Goal: Information Seeking & Learning: Learn about a topic

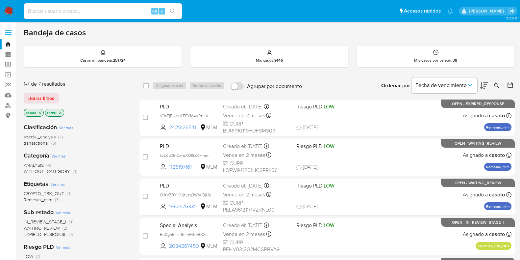
click at [497, 83] on icon at bounding box center [496, 85] width 5 height 5
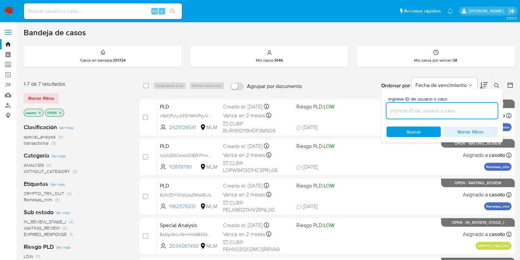
click at [437, 107] on input at bounding box center [441, 110] width 111 height 9
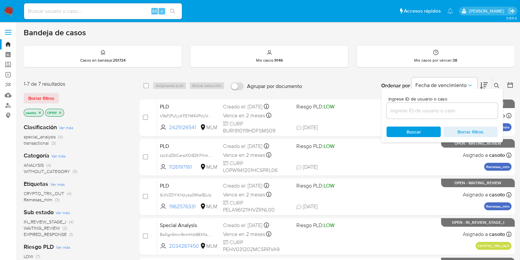
click at [41, 112] on icon "close-filter" at bounding box center [40, 113] width 4 height 4
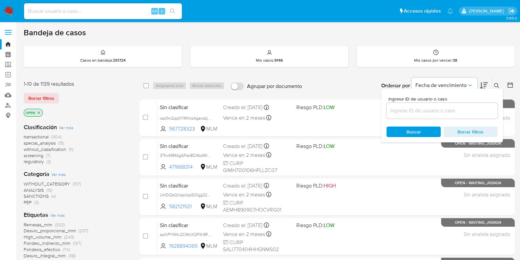
click at [459, 116] on div at bounding box center [441, 111] width 111 height 16
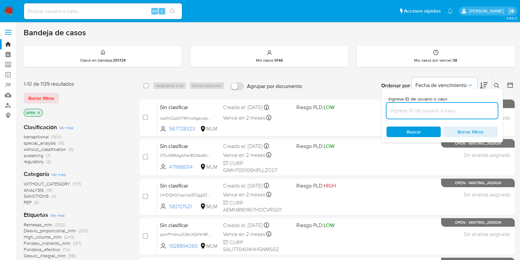
click at [457, 112] on input at bounding box center [441, 110] width 111 height 9
paste input "2454256364"
type input "2454256364"
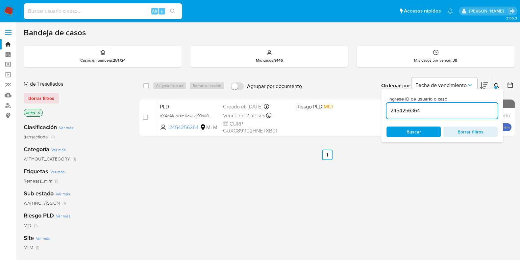
click at [496, 83] on icon at bounding box center [496, 85] width 5 height 5
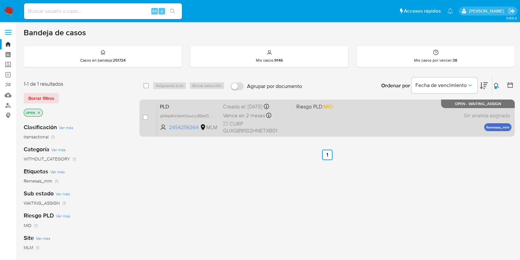
click at [377, 110] on div "PLD qX4qAKkVsmXowUy93sV0D9wj 2454256364 MLM Riesgo PLD: MID Creado el: [DATE] C…" at bounding box center [334, 117] width 354 height 33
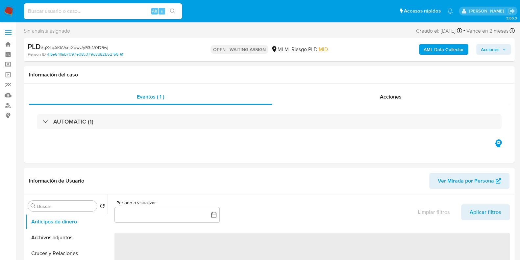
select select "10"
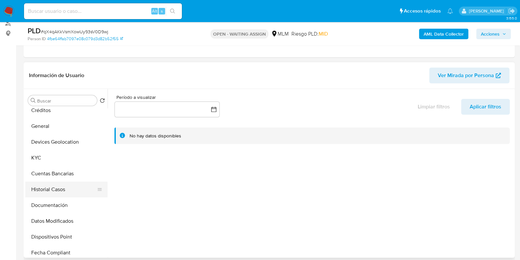
scroll to position [82, 0]
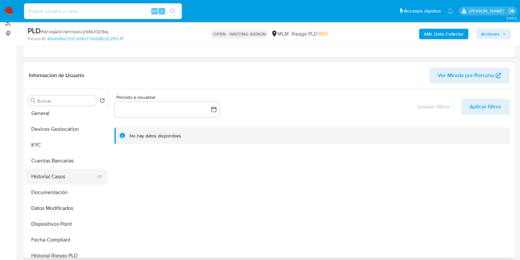
click at [59, 180] on button "Historial Casos" at bounding box center [63, 176] width 77 height 16
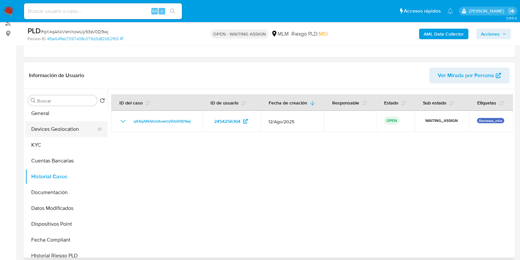
click at [41, 136] on button "Devices Geolocation" at bounding box center [63, 129] width 77 height 16
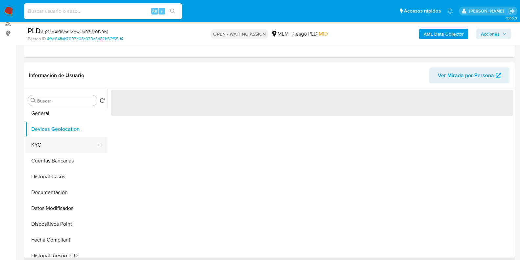
click at [39, 140] on button "KYC" at bounding box center [63, 145] width 77 height 16
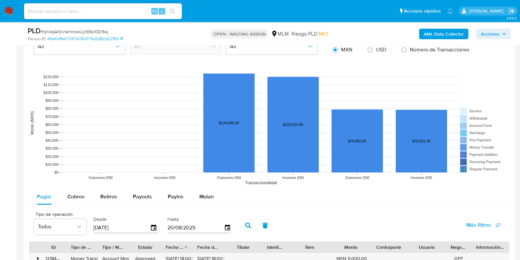
scroll to position [616, 0]
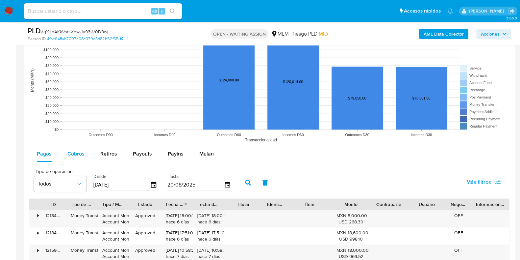
click at [79, 152] on span "Cobros" at bounding box center [75, 154] width 17 height 8
select select "10"
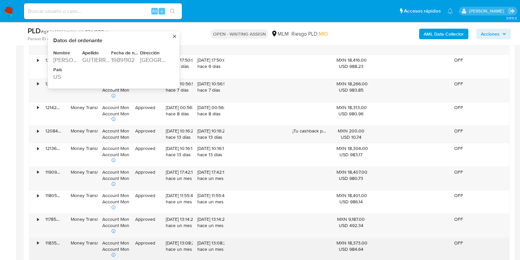
scroll to position [863, 0]
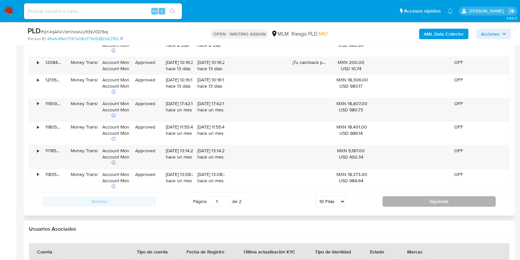
click at [423, 204] on button "Siguiente" at bounding box center [439, 201] width 113 height 11
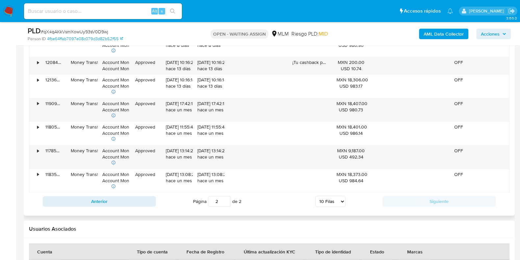
type input "2"
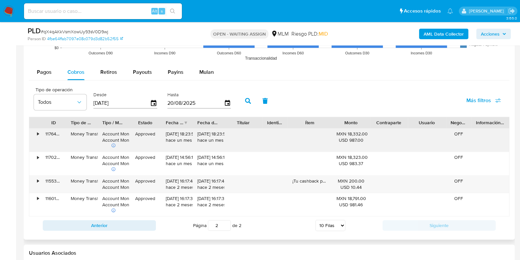
scroll to position [696, 0]
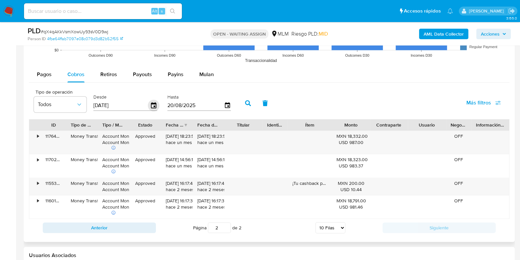
click at [151, 103] on icon "button" at bounding box center [153, 105] width 5 height 6
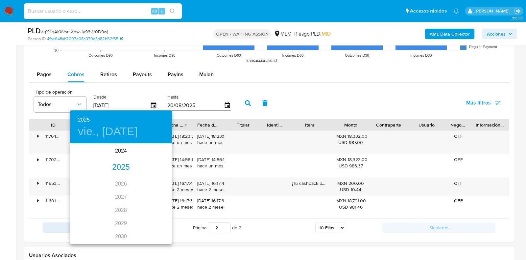
click at [118, 166] on div "2025" at bounding box center [121, 167] width 102 height 13
click at [87, 180] on div "abr." at bounding box center [87, 181] width 34 height 25
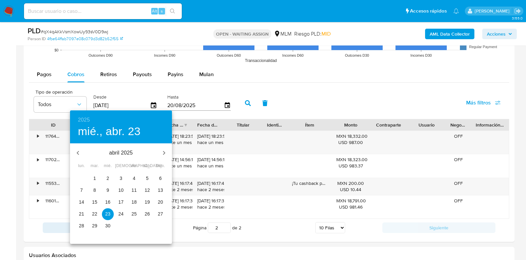
click at [98, 179] on span "1" at bounding box center [95, 178] width 12 height 7
type input "01/04/2025"
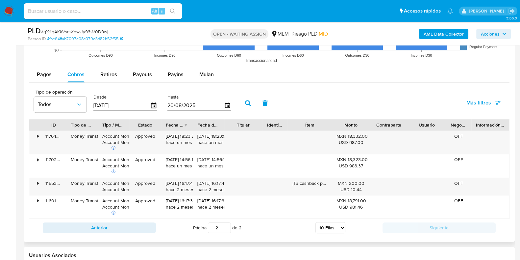
click at [245, 104] on icon "button" at bounding box center [248, 103] width 6 height 6
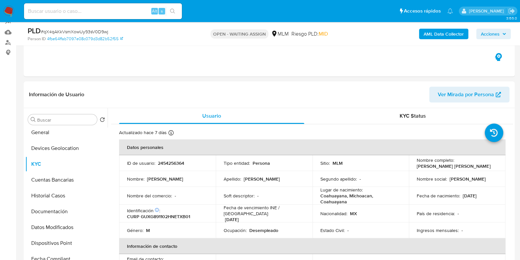
scroll to position [82, 0]
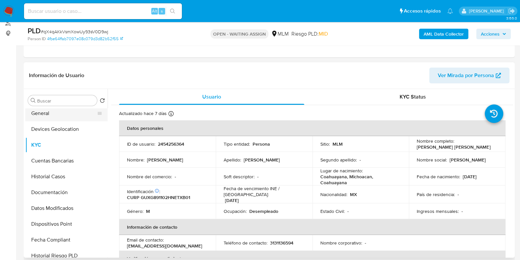
click at [45, 117] on button "General" at bounding box center [63, 113] width 77 height 16
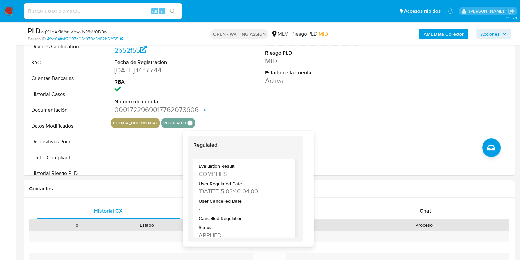
scroll to position [32, 0]
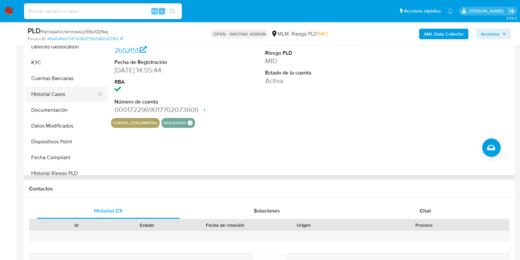
click at [72, 96] on button "Historial Casos" at bounding box center [63, 94] width 77 height 16
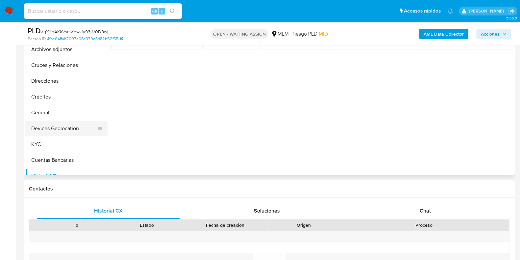
scroll to position [0, 0]
click at [45, 143] on button "KYC" at bounding box center [63, 145] width 77 height 16
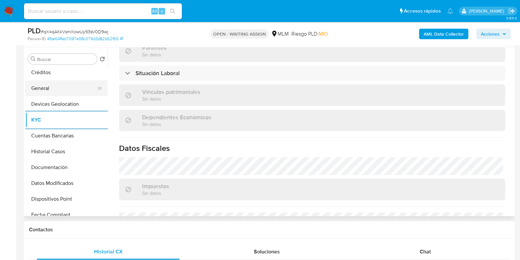
scroll to position [82, 0]
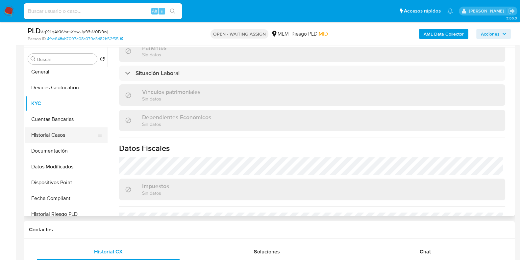
click at [52, 137] on button "Historial Casos" at bounding box center [63, 135] width 77 height 16
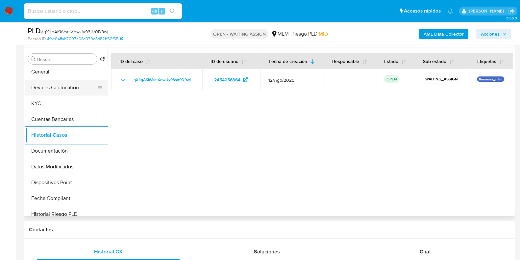
click at [61, 90] on button "Devices Geolocation" at bounding box center [63, 88] width 77 height 16
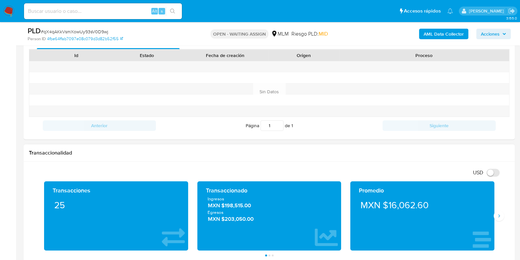
scroll to position [370, 0]
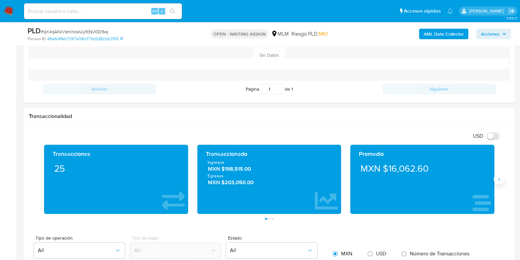
click at [498, 182] on button "Siguiente" at bounding box center [499, 179] width 11 height 11
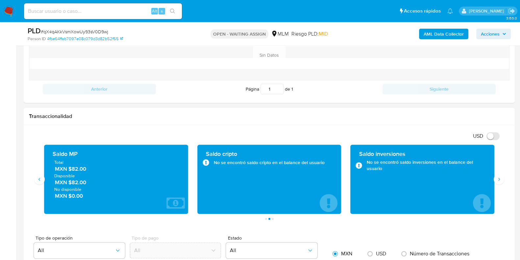
click at [81, 170] on span "MXN $82.00" at bounding box center [116, 169] width 123 height 8
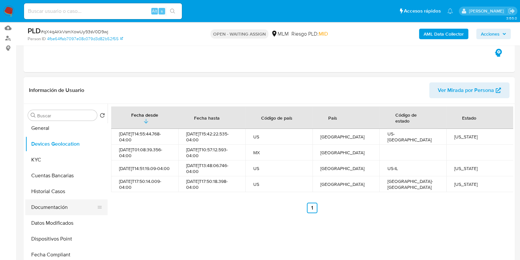
scroll to position [123, 0]
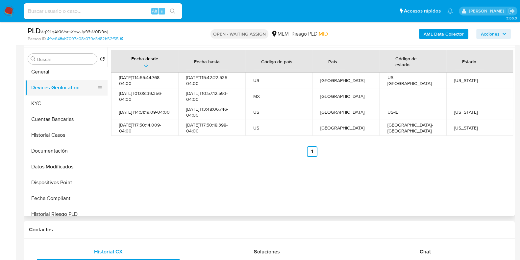
click at [49, 94] on button "Devices Geolocation" at bounding box center [63, 88] width 77 height 16
click at [36, 95] on button "KYC" at bounding box center [63, 103] width 77 height 16
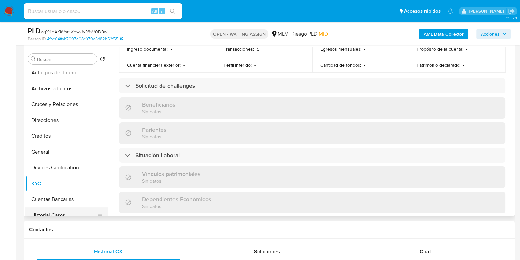
scroll to position [0, 0]
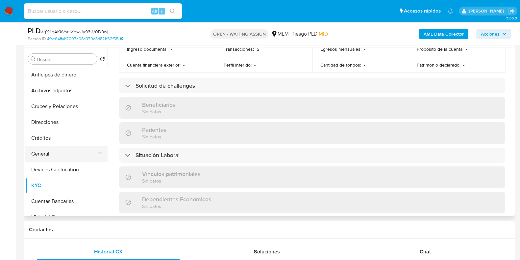
click at [49, 148] on button "General" at bounding box center [63, 154] width 77 height 16
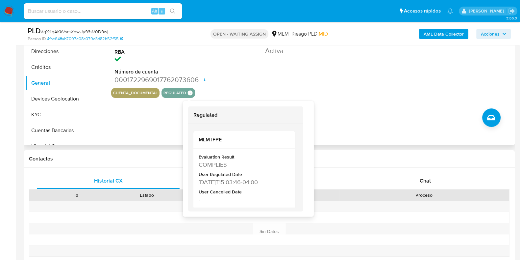
scroll to position [206, 0]
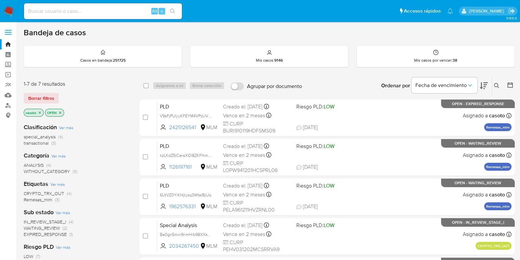
click at [496, 86] on icon at bounding box center [496, 85] width 5 height 5
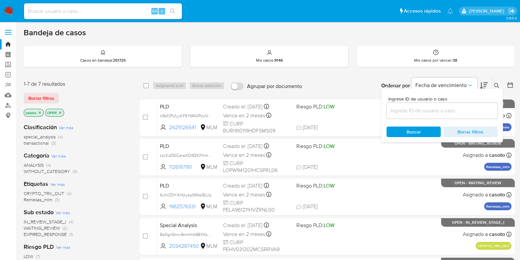
click at [423, 111] on input at bounding box center [441, 110] width 111 height 9
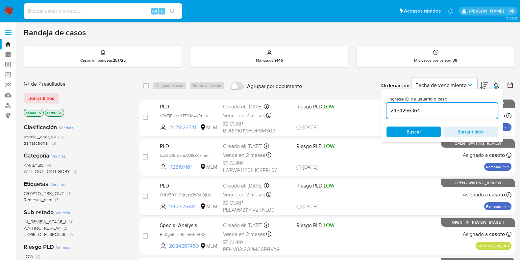
type input "2454256364"
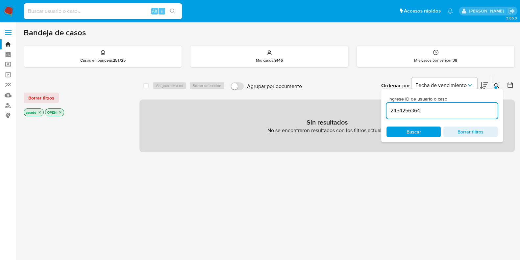
click at [494, 85] on icon at bounding box center [496, 85] width 5 height 5
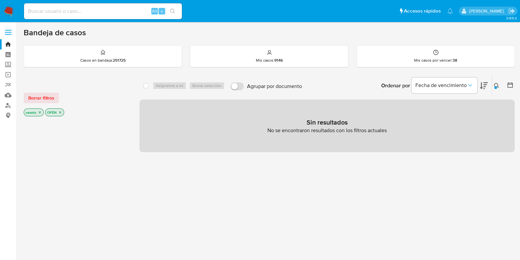
click at [39, 112] on icon "close-filter" at bounding box center [40, 112] width 4 height 4
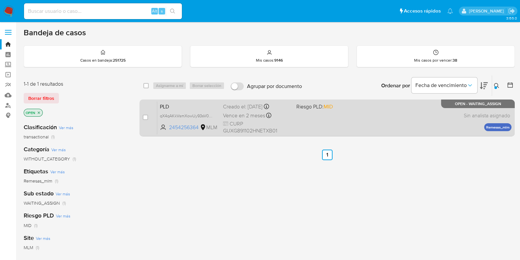
click at [377, 123] on div "PLD qX4qAKkVsmXowUy93sV0D9wj 2454256364 MLM Riesgo PLD: MID Creado el: [DATE] C…" at bounding box center [334, 117] width 354 height 33
click at [343, 116] on div "PLD qX4qAKkVsmXowUy93sV0D9wj 2454256364 MLM Riesgo PLD: MID Creado el: 12/08/20…" at bounding box center [334, 117] width 354 height 33
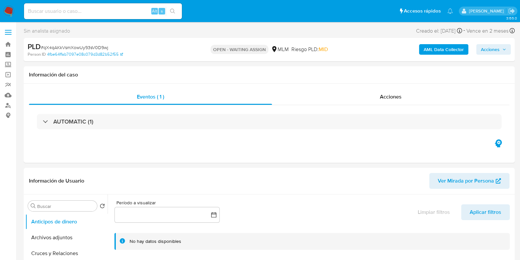
select select "10"
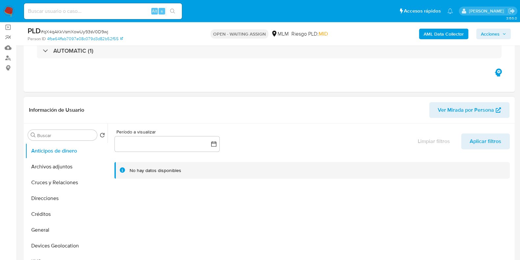
scroll to position [82, 0]
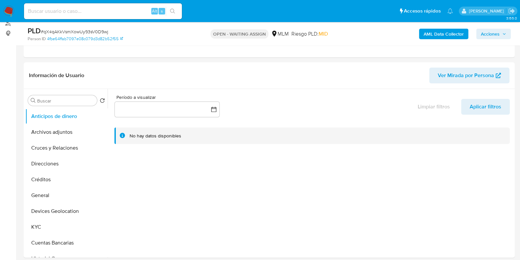
click at [101, 17] on div "Alt s" at bounding box center [103, 11] width 158 height 16
click at [103, 15] on input at bounding box center [103, 11] width 158 height 9
paste input "758618498"
type input "758618498"
click at [172, 10] on icon "search-icon" at bounding box center [172, 11] width 5 height 5
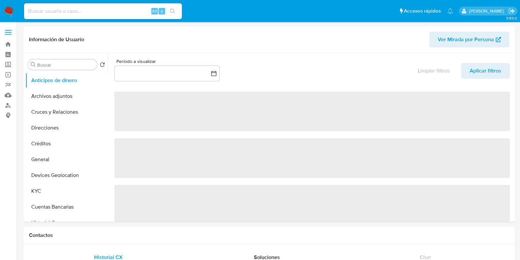
select select "10"
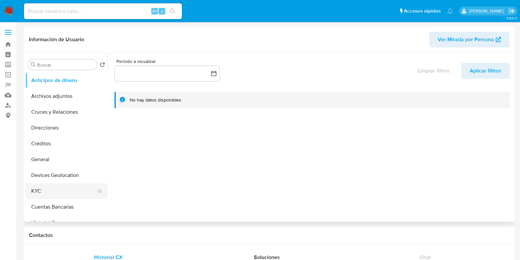
click at [49, 195] on button "KYC" at bounding box center [63, 191] width 77 height 16
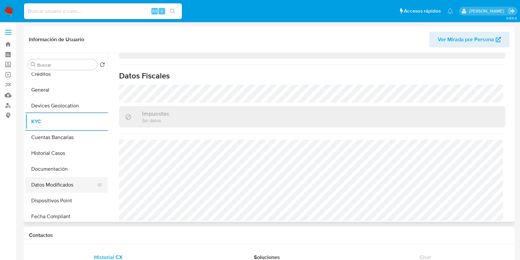
scroll to position [82, 0]
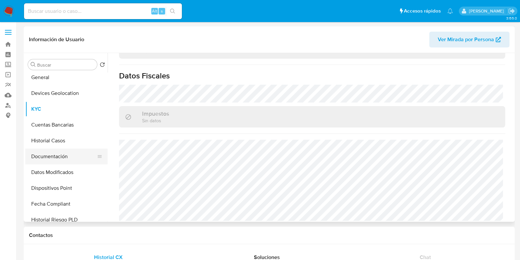
click at [56, 163] on button "Documentación" at bounding box center [63, 156] width 77 height 16
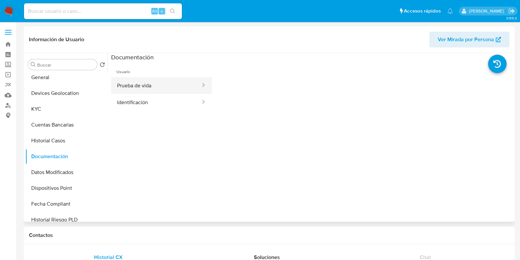
click at [155, 86] on button "Prueba de vida" at bounding box center [156, 85] width 90 height 17
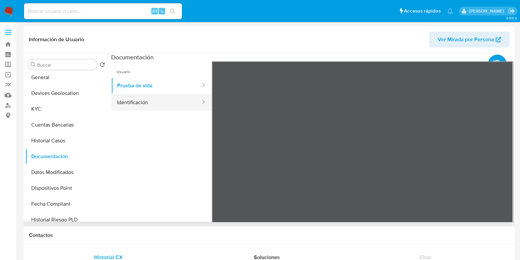
click at [145, 98] on button "Identificación" at bounding box center [156, 102] width 90 height 17
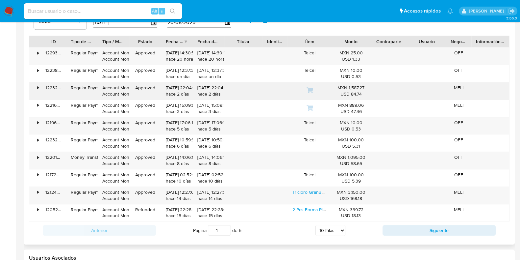
scroll to position [534, 0]
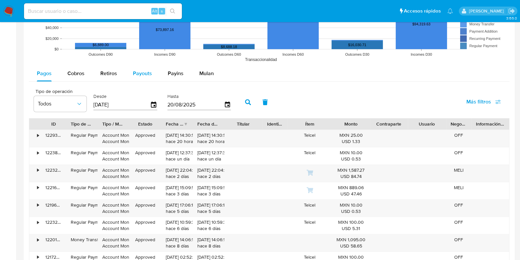
click at [131, 70] on button "Payouts" at bounding box center [142, 73] width 35 height 16
select select "10"
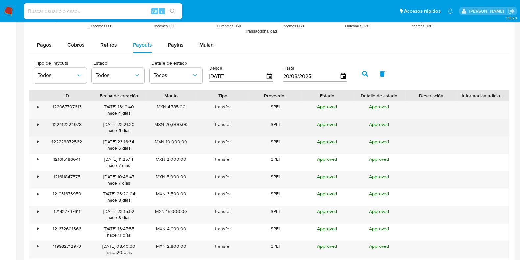
scroll to position [575, 0]
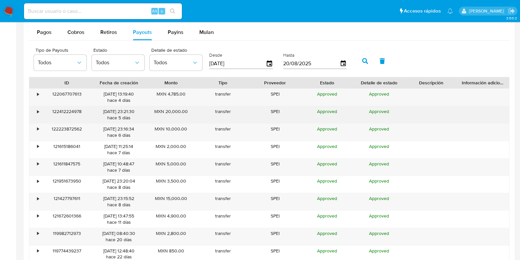
click at [35, 114] on div "•" at bounding box center [35, 114] width 12 height 17
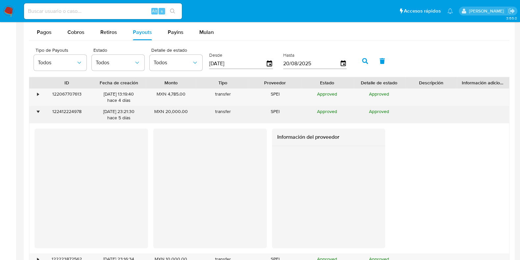
click at [35, 114] on div "•" at bounding box center [35, 114] width 12 height 17
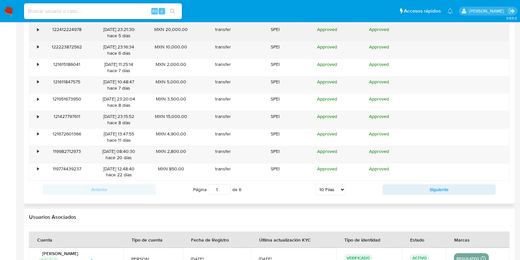
scroll to position [658, 0]
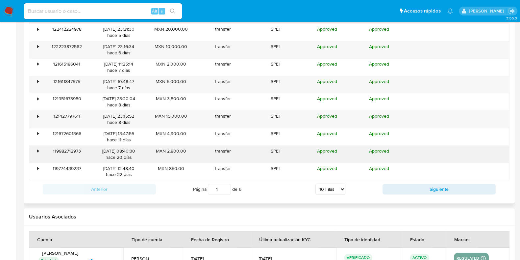
click at [33, 148] on div "•" at bounding box center [35, 153] width 12 height 17
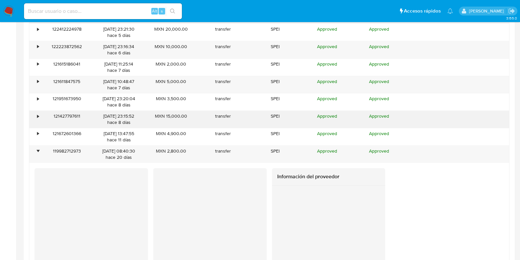
click at [36, 117] on div "•" at bounding box center [35, 119] width 12 height 17
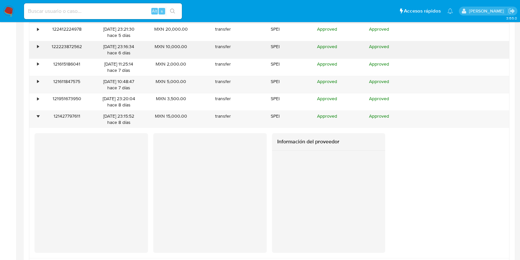
click at [37, 50] on div "•" at bounding box center [35, 49] width 12 height 17
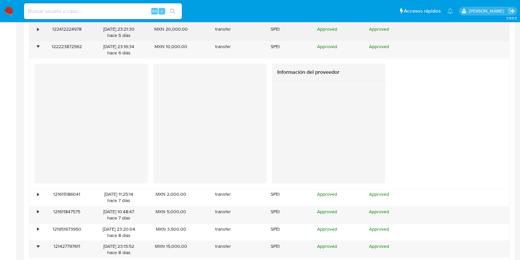
click at [37, 35] on div "•" at bounding box center [35, 32] width 12 height 17
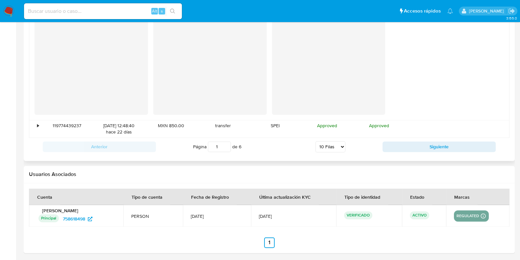
scroll to position [1221, 0]
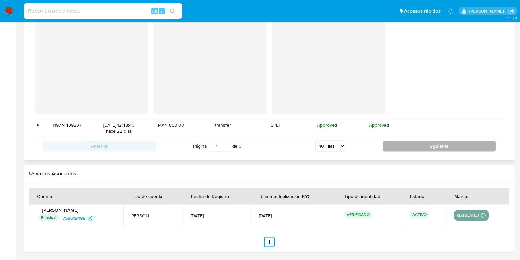
click at [424, 146] on button "Siguiente" at bounding box center [439, 145] width 113 height 11
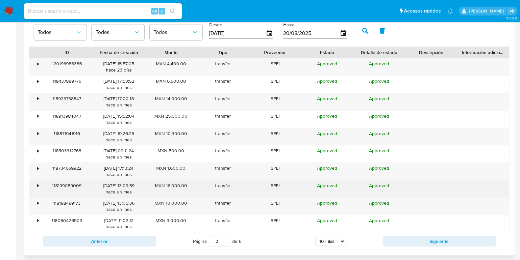
scroll to position [618, 0]
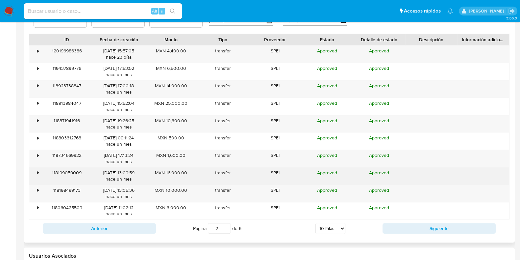
click at [42, 169] on div "118199059009" at bounding box center [67, 175] width 52 height 17
click at [38, 172] on div "•" at bounding box center [38, 172] width 2 height 6
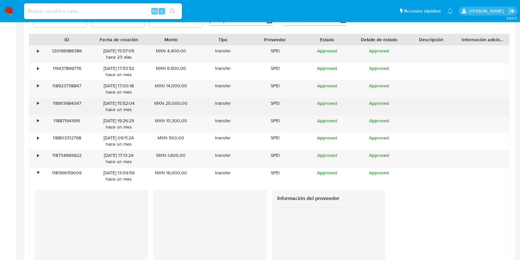
click at [39, 102] on div "•" at bounding box center [35, 106] width 12 height 17
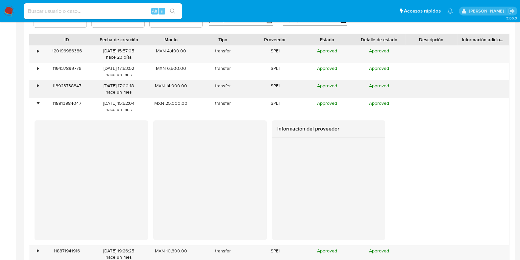
click at [40, 84] on div "•" at bounding box center [35, 88] width 12 height 17
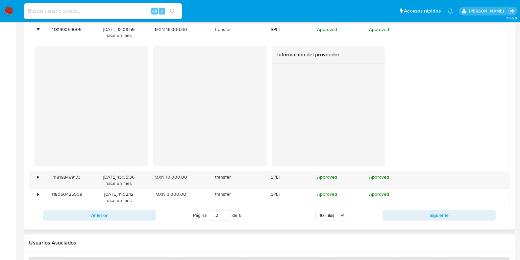
scroll to position [1091, 0]
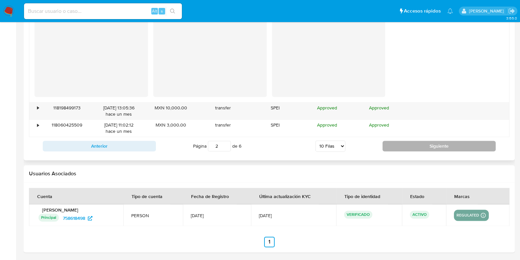
click at [410, 144] on button "Siguiente" at bounding box center [439, 145] width 113 height 11
type input "3"
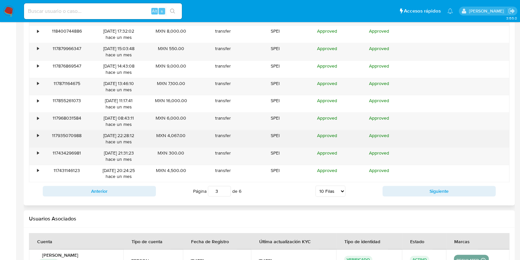
scroll to position [618, 0]
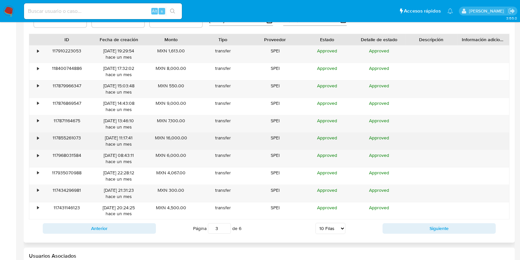
click at [33, 136] on div "•" at bounding box center [35, 140] width 12 height 17
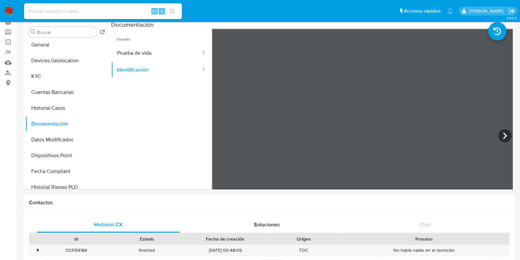
scroll to position [0, 0]
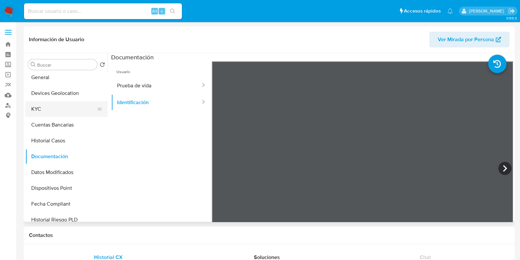
click at [39, 108] on button "KYC" at bounding box center [63, 109] width 77 height 16
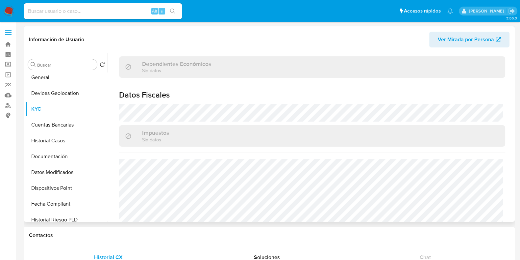
scroll to position [413, 0]
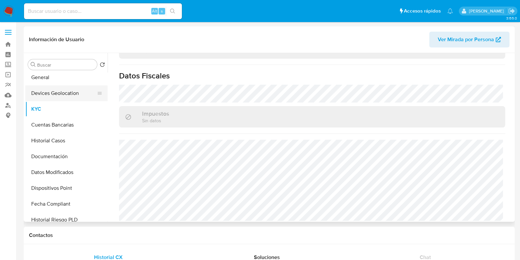
click at [61, 94] on button "Devices Geolocation" at bounding box center [63, 93] width 77 height 16
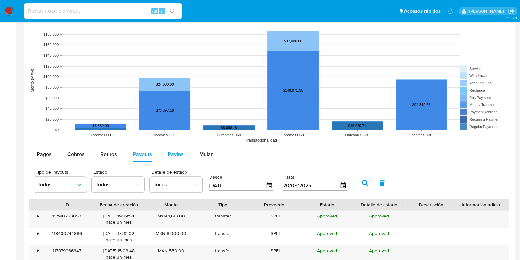
scroll to position [452, 0]
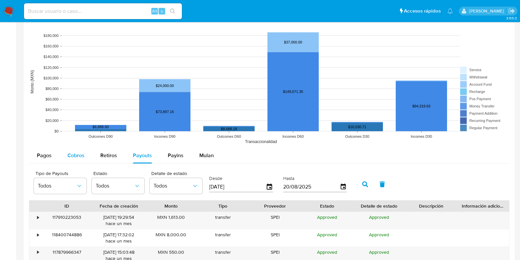
click at [84, 156] on button "Cobros" at bounding box center [76, 155] width 33 height 16
select select "10"
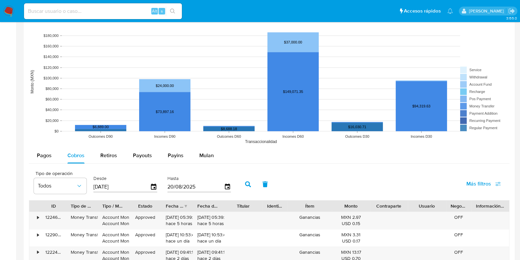
type button "1"
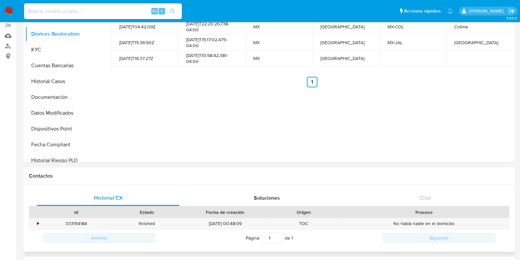
scroll to position [0, 0]
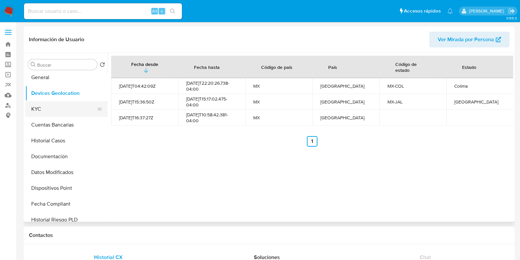
click at [42, 112] on button "KYC" at bounding box center [63, 109] width 77 height 16
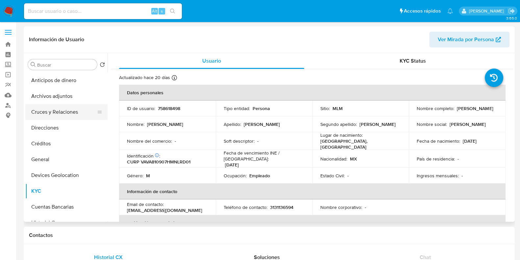
click at [64, 118] on button "Cruces y Relaciones" at bounding box center [63, 112] width 77 height 16
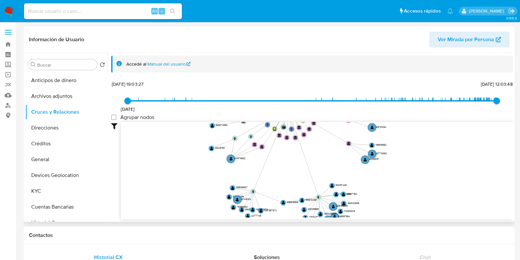
drag, startPoint x: 386, startPoint y: 201, endPoint x: 402, endPoint y: 125, distance: 78.0
click at [402, 125] on icon "user-758618498  758618498 phone-3f90434c63044fe2590f967b381dfaf1  person-9d0e…" at bounding box center [317, 169] width 392 height 95
click at [283, 203] on text "" at bounding box center [283, 202] width 3 height 4
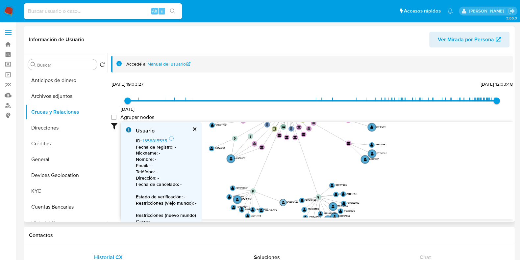
click at [283, 203] on text "" at bounding box center [283, 202] width 3 height 4
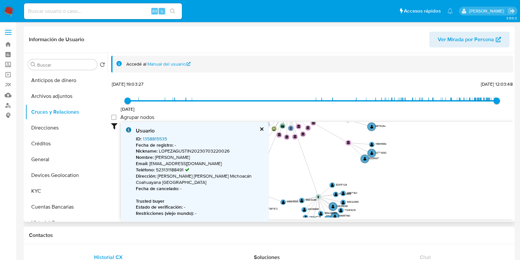
click at [155, 138] on link "1358815535" at bounding box center [155, 138] width 24 height 7
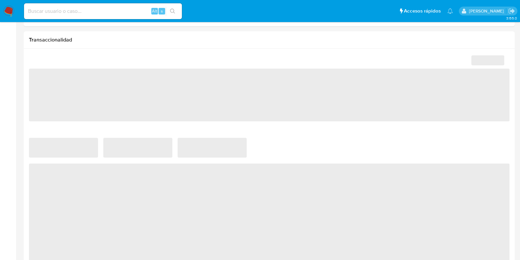
select select "10"
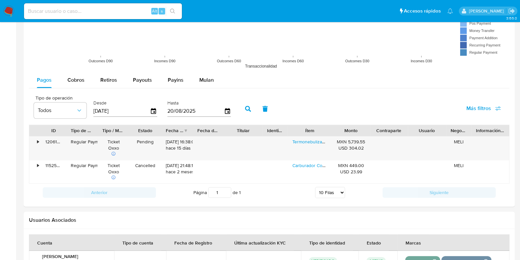
scroll to position [575, 0]
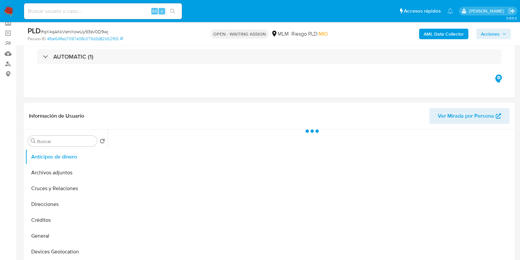
scroll to position [82, 0]
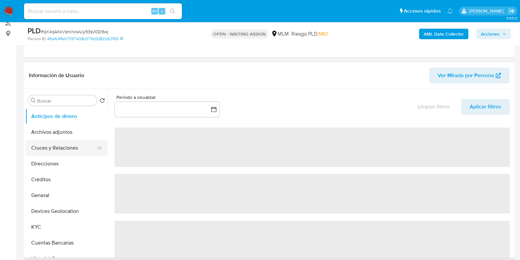
click at [67, 148] on button "Cruces y Relaciones" at bounding box center [63, 148] width 77 height 16
select select "10"
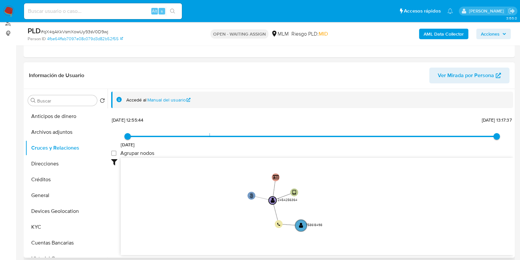
drag, startPoint x: 347, startPoint y: 193, endPoint x: 344, endPoint y: 211, distance: 18.7
click at [344, 211] on icon "user-2454256364  2454256364 phone-3f90434c63044fe2590f967b381dfaf1  person-4f…" at bounding box center [317, 205] width 392 height 95
click at [299, 223] on text "" at bounding box center [301, 225] width 4 height 6
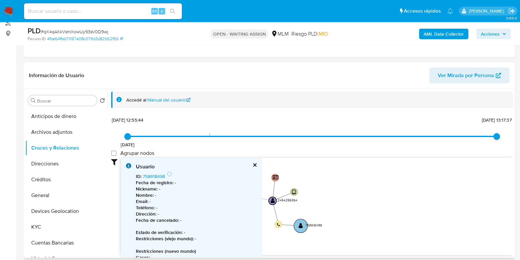
click at [299, 223] on text "" at bounding box center [301, 225] width 4 height 6
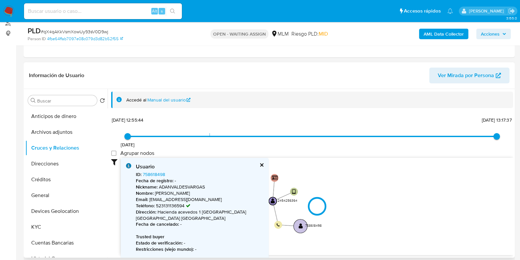
type input "1628985807000"
type input "1755540228000"
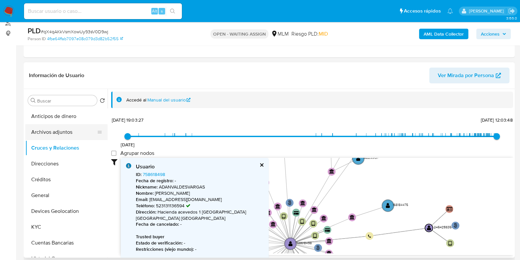
click at [51, 127] on button "Archivos adjuntos" at bounding box center [63, 132] width 77 height 16
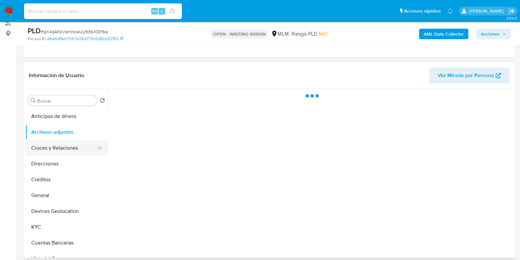
click at [49, 146] on button "Cruces y Relaciones" at bounding box center [63, 148] width 77 height 16
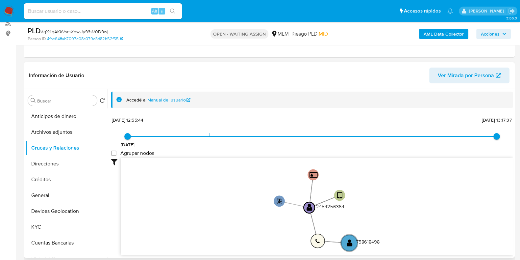
click at [321, 241] on circle at bounding box center [318, 241] width 14 height 14
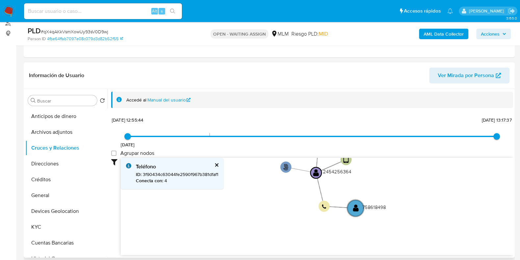
drag, startPoint x: 386, startPoint y: 214, endPoint x: 393, endPoint y: 179, distance: 35.2
click at [393, 179] on icon "user-2454256364  2454256364 phone-3f90434c63044fe2590f967b381dfaf1  person-4f…" at bounding box center [317, 205] width 392 height 95
click at [321, 202] on circle at bounding box center [324, 206] width 14 height 14
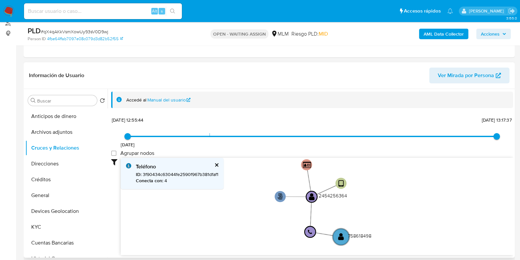
drag, startPoint x: 388, startPoint y: 185, endPoint x: 375, endPoint y: 211, distance: 29.4
click at [375, 211] on icon "user-2454256364  2454256364 phone-3f90434c63044fe2590f967b381dfaf1  person-4f…" at bounding box center [317, 205] width 392 height 95
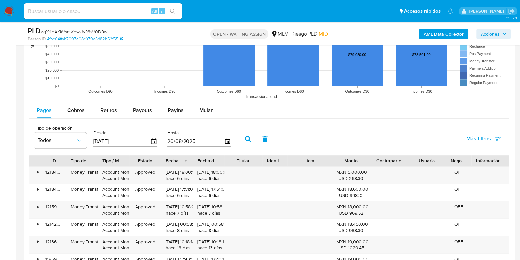
scroll to position [658, 0]
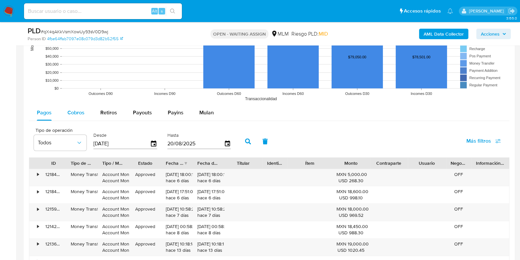
click at [81, 110] on span "Cobros" at bounding box center [75, 113] width 17 height 8
select select "10"
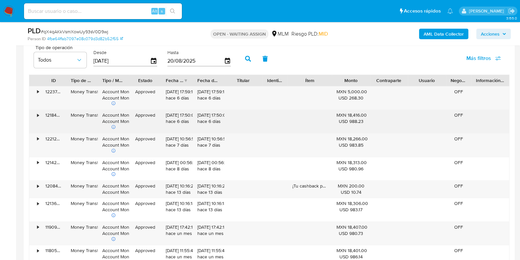
scroll to position [699, 0]
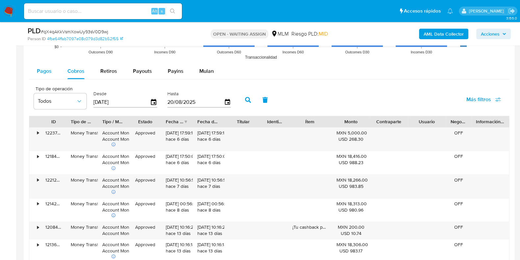
click at [51, 76] on div "Pagos" at bounding box center [44, 71] width 15 height 16
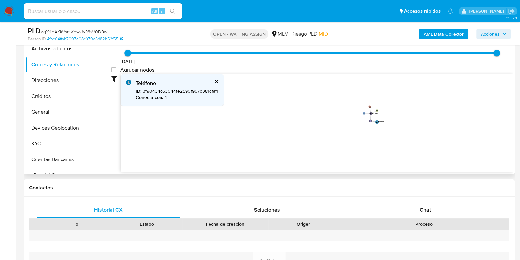
scroll to position [41, 0]
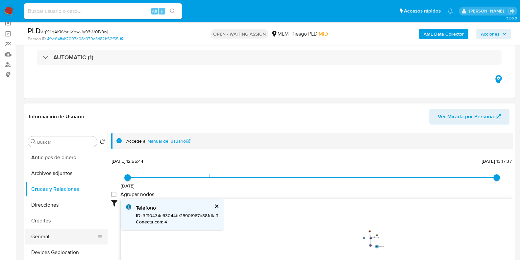
drag, startPoint x: 40, startPoint y: 235, endPoint x: 94, endPoint y: 226, distance: 54.3
click at [40, 235] on button "General" at bounding box center [66, 236] width 82 height 16
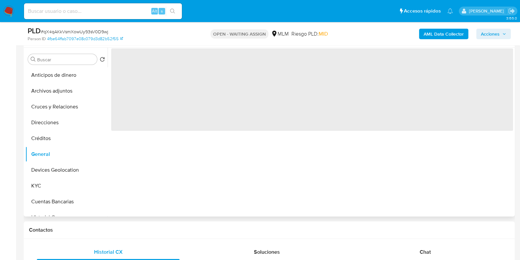
scroll to position [123, 0]
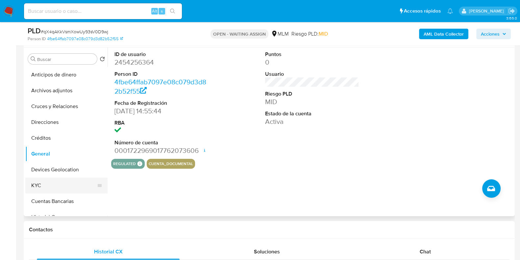
click at [48, 185] on button "KYC" at bounding box center [63, 185] width 77 height 16
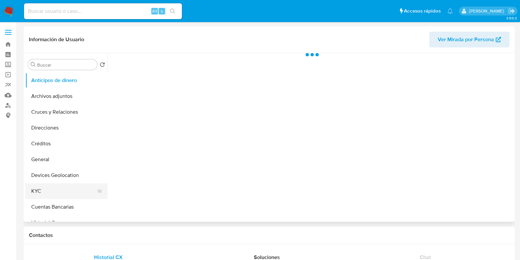
click at [50, 185] on button "KYC" at bounding box center [63, 191] width 77 height 16
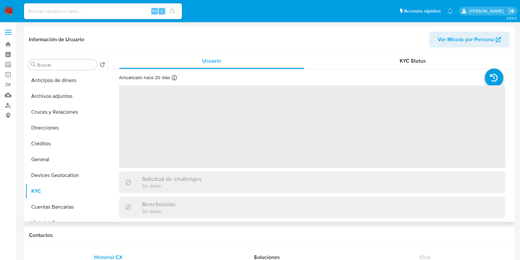
select select "10"
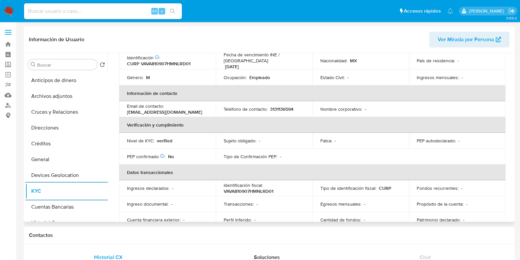
scroll to position [84, 0]
